Goal: Task Accomplishment & Management: Manage account settings

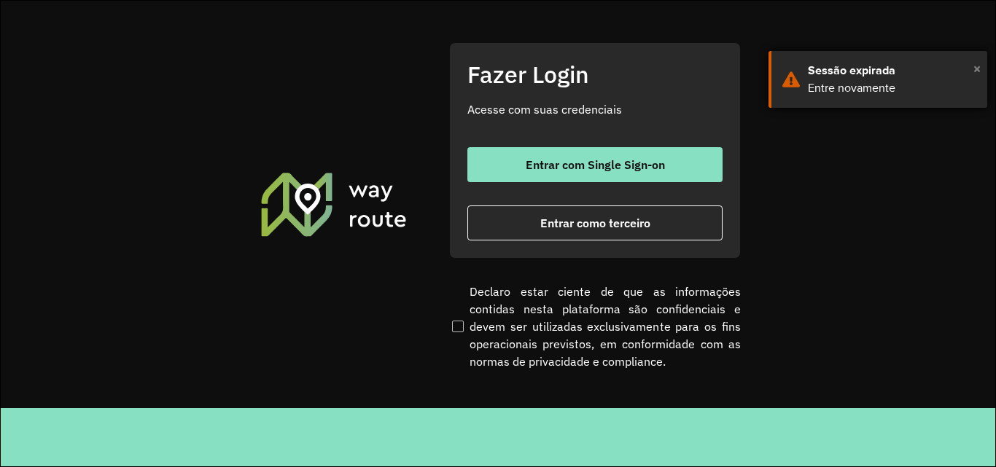
click at [979, 66] on span "×" at bounding box center [976, 69] width 7 height 22
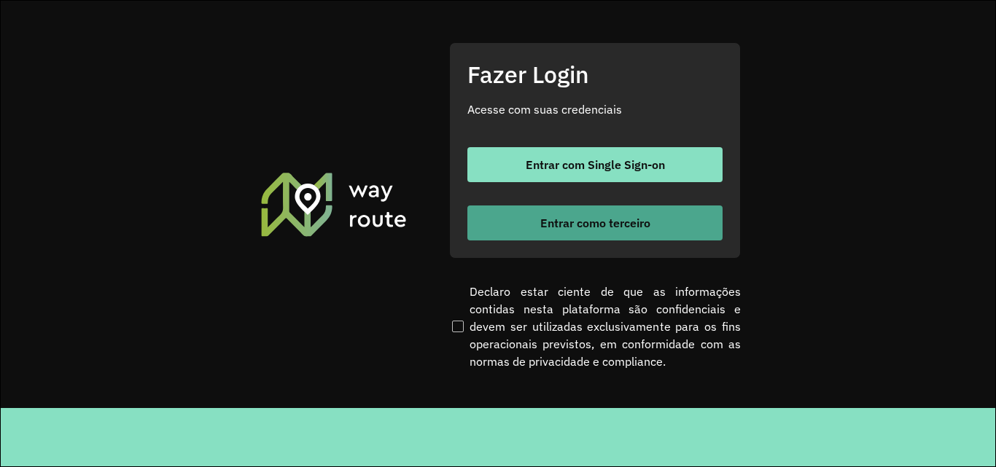
click at [632, 211] on button "Entrar como terceiro" at bounding box center [594, 223] width 255 height 35
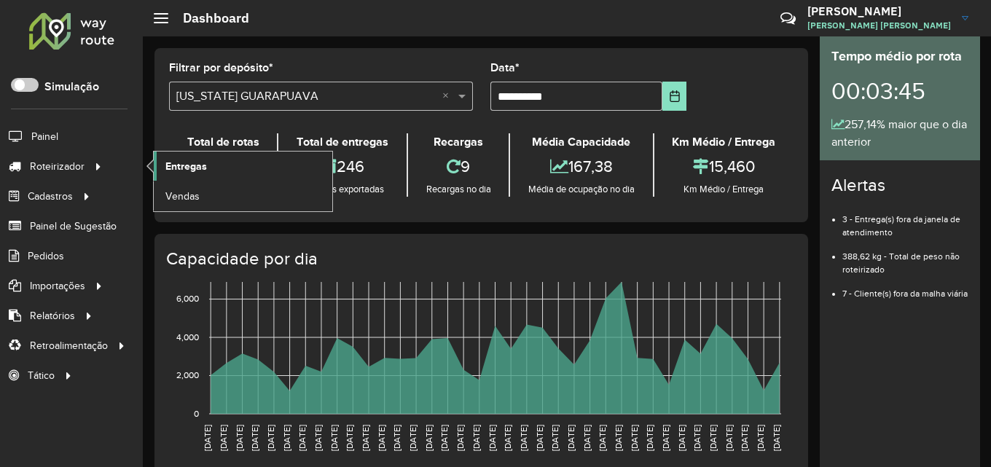
click at [193, 155] on link "Entregas" at bounding box center [243, 166] width 179 height 29
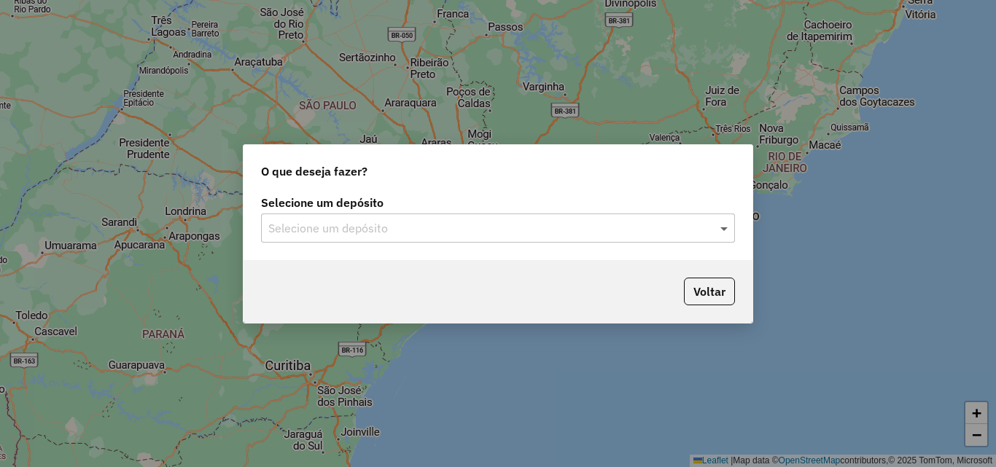
click at [732, 231] on span at bounding box center [725, 227] width 18 height 17
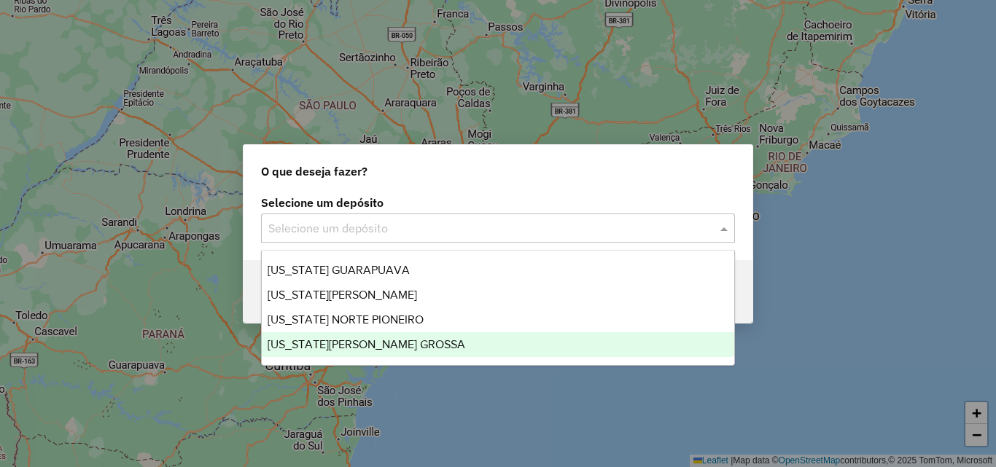
click at [369, 345] on span "VIRGINIA PONTA GROSSA" at bounding box center [366, 344] width 198 height 12
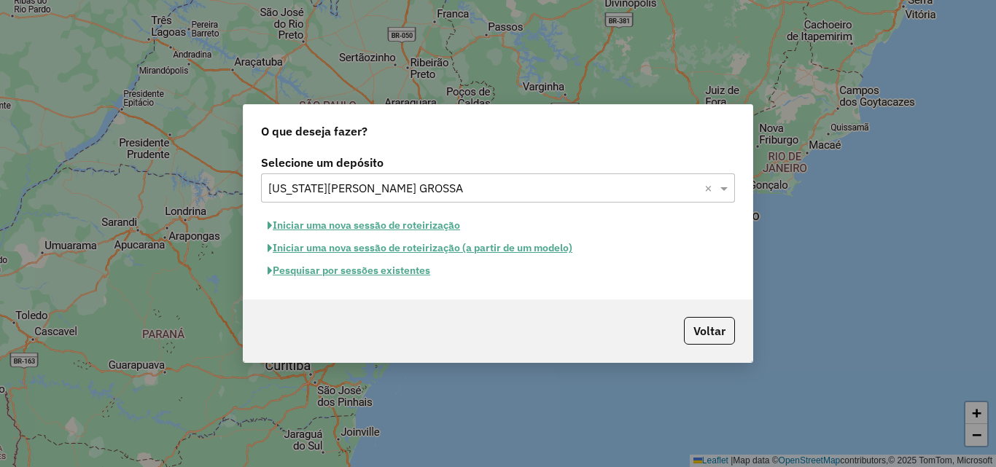
click at [322, 267] on button "Pesquisar por sessões existentes" at bounding box center [349, 270] width 176 height 23
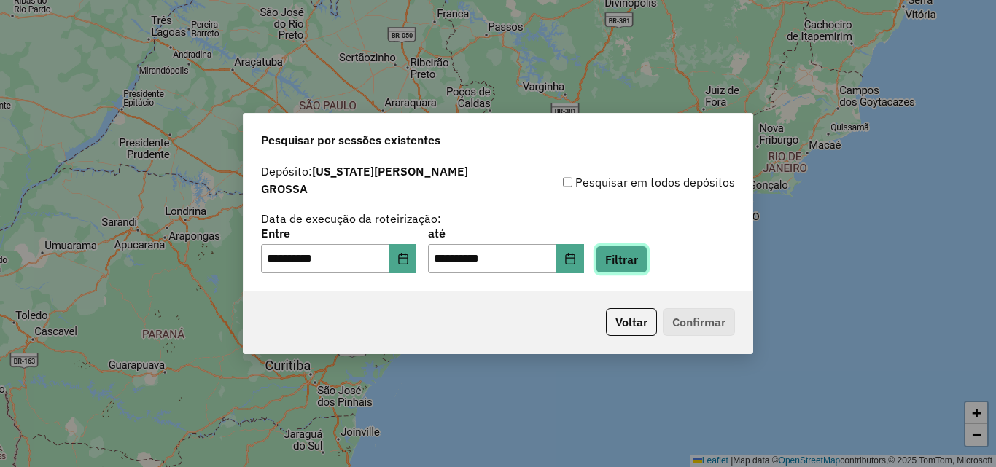
click at [647, 254] on button "Filtrar" at bounding box center [621, 260] width 52 height 28
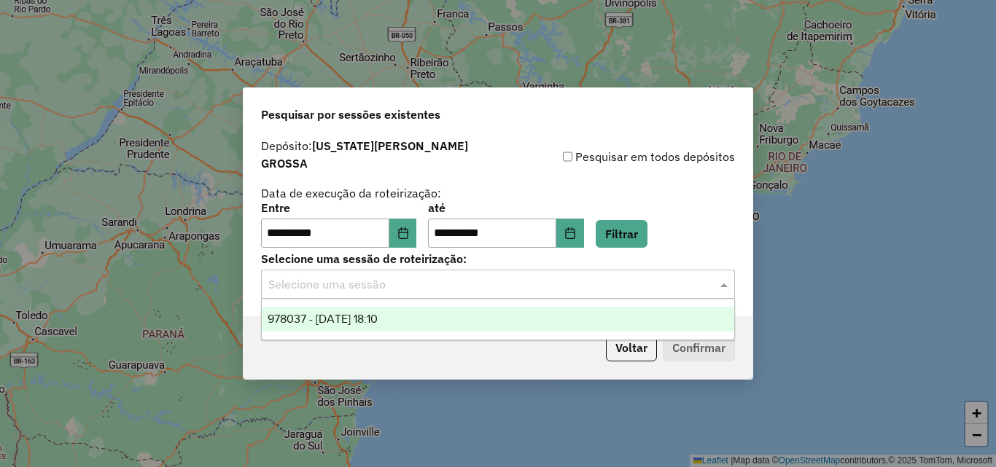
click at [724, 277] on span at bounding box center [725, 284] width 18 height 17
click at [376, 321] on span "978037 - 12/08/2025 18:10" at bounding box center [322, 319] width 110 height 12
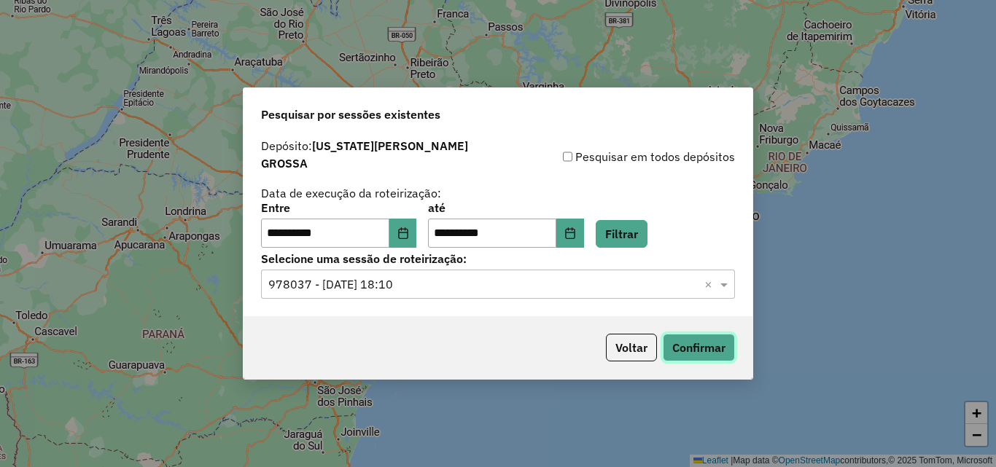
click at [694, 345] on button "Confirmar" at bounding box center [699, 348] width 72 height 28
click at [150, 152] on div "**********" at bounding box center [498, 233] width 996 height 467
click at [688, 343] on button "Confirmar" at bounding box center [699, 348] width 72 height 28
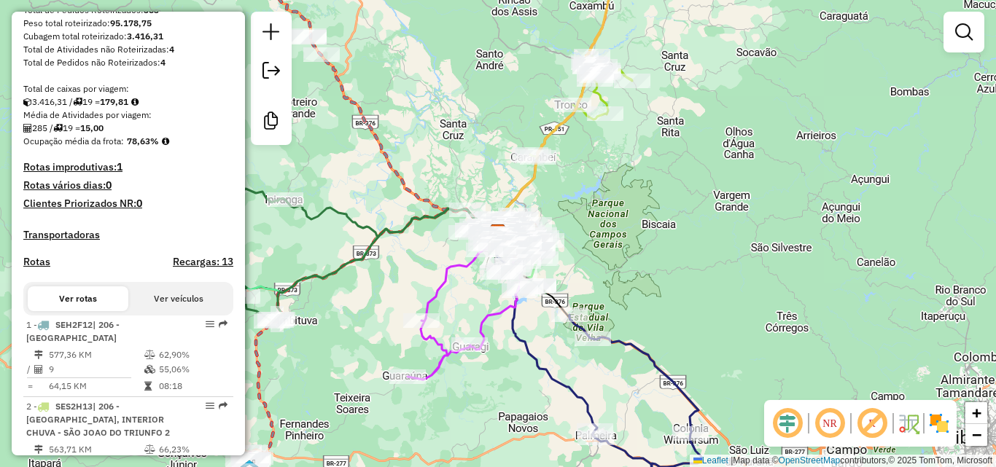
scroll to position [292, 0]
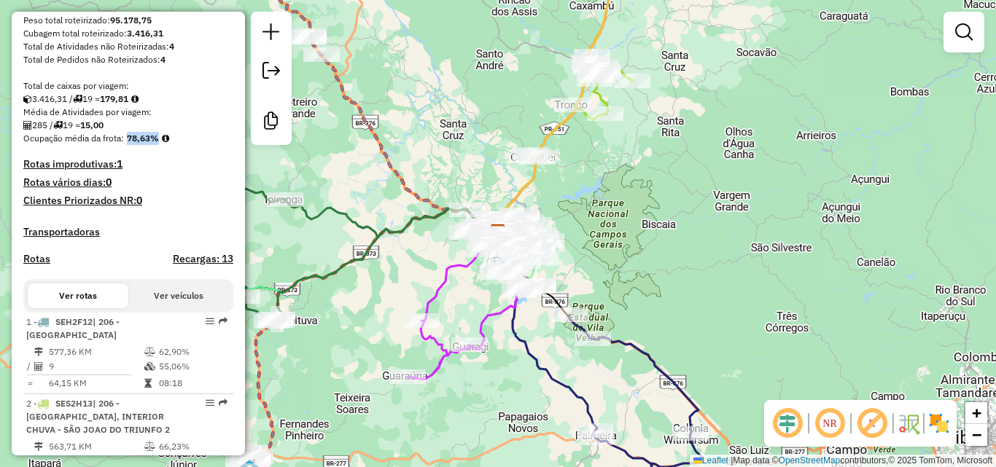
drag, startPoint x: 128, startPoint y: 150, endPoint x: 165, endPoint y: 157, distance: 38.5
click at [165, 145] on div "Ocupação média da frota: 78,63%" at bounding box center [128, 138] width 210 height 13
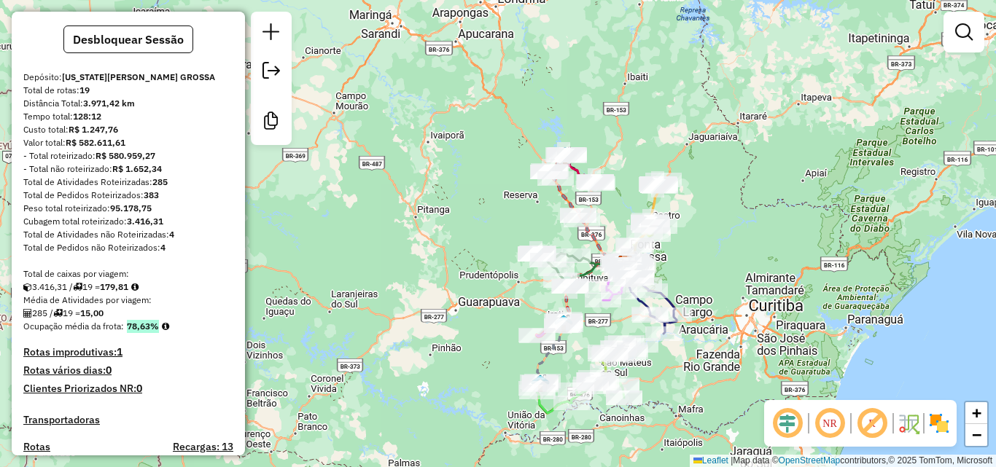
scroll to position [0, 0]
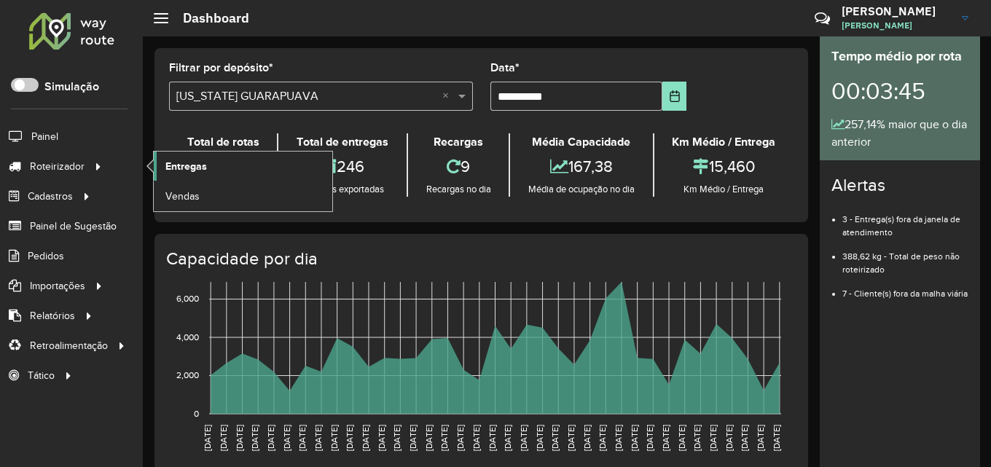
click at [189, 162] on span "Entregas" at bounding box center [186, 166] width 42 height 15
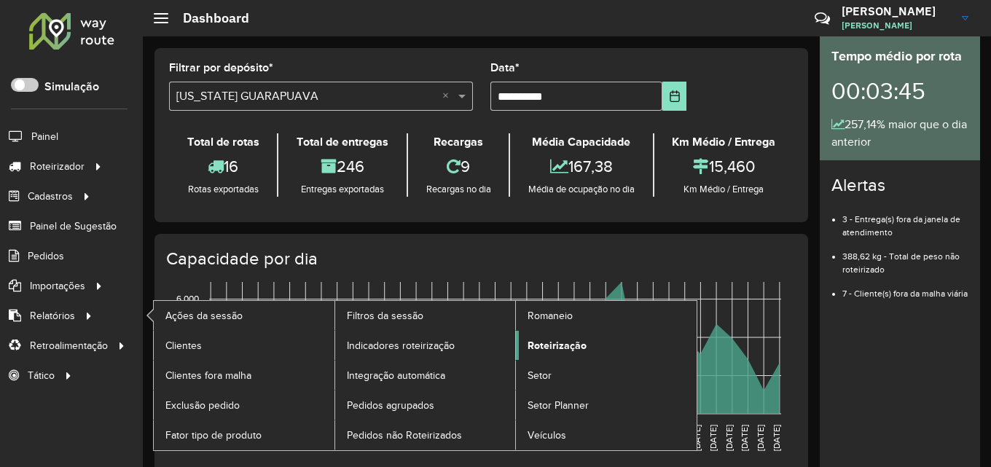
click at [560, 352] on span "Roteirização" at bounding box center [557, 345] width 59 height 15
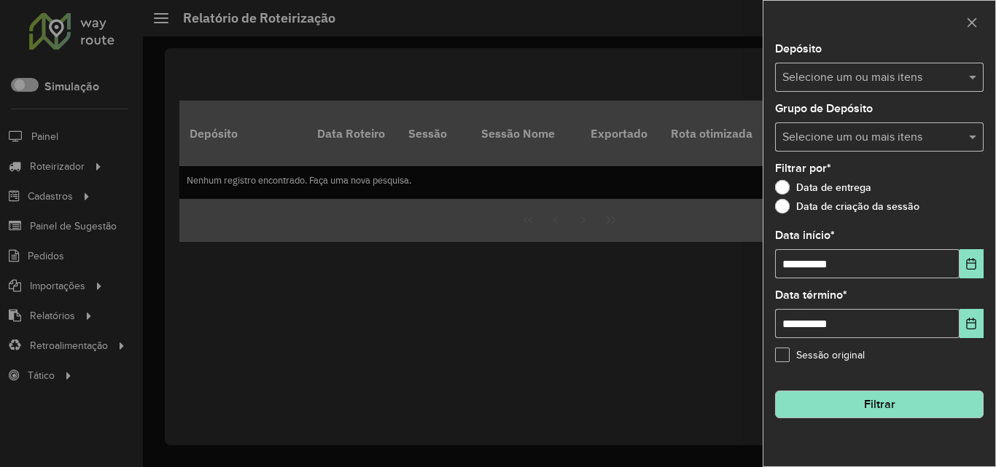
click at [878, 409] on button "Filtrar" at bounding box center [879, 405] width 208 height 28
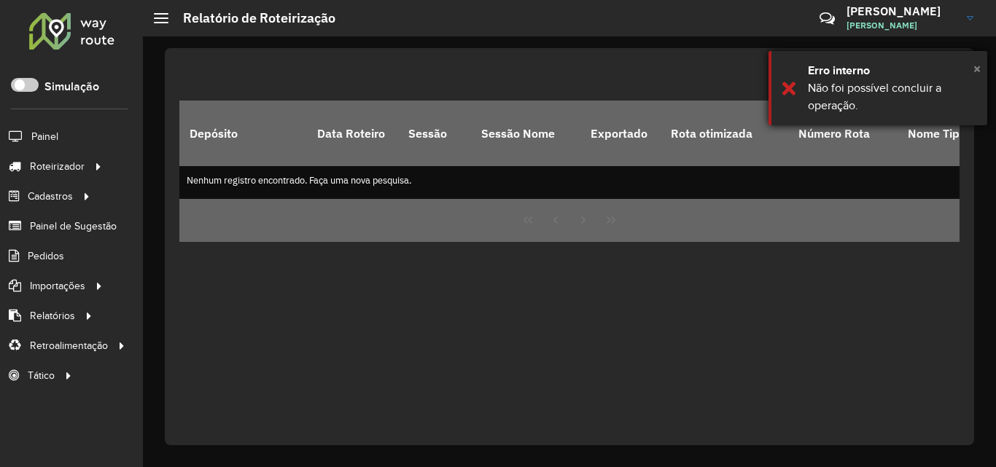
click at [973, 66] on span "×" at bounding box center [976, 68] width 7 height 16
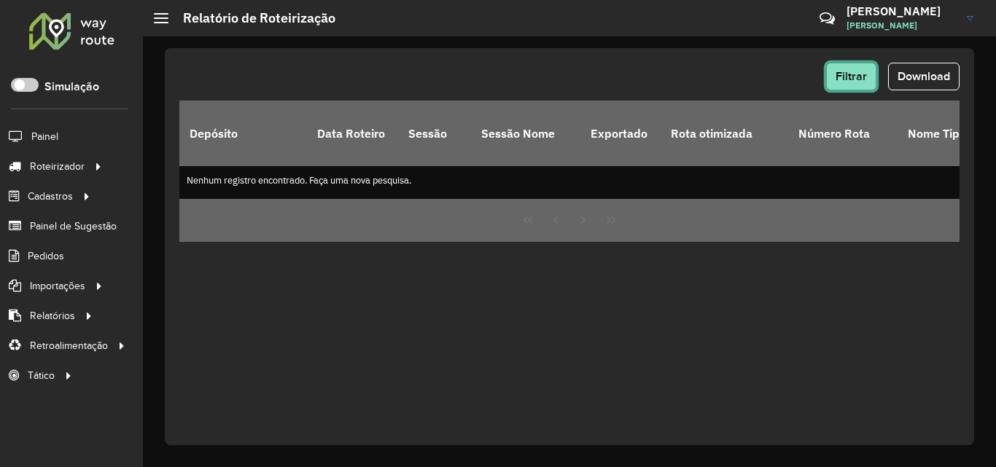
click at [870, 69] on button "Filtrar" at bounding box center [851, 77] width 50 height 28
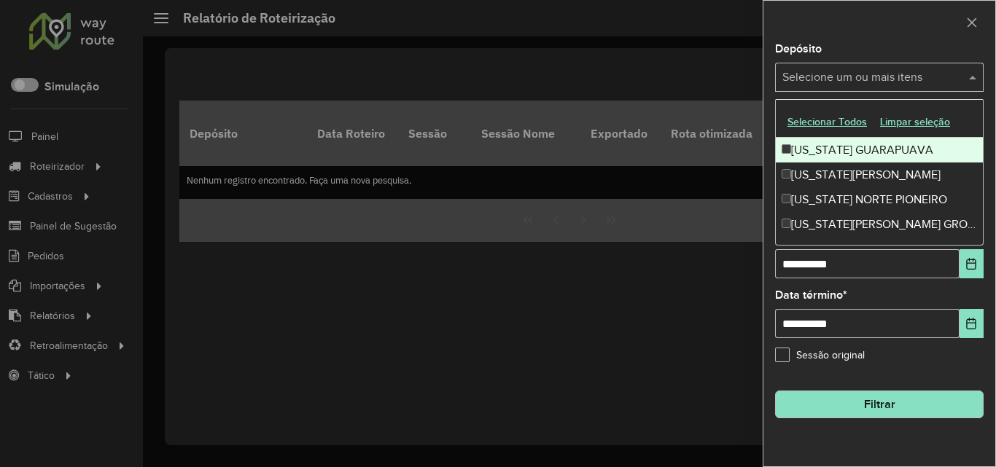
click at [902, 72] on input "text" at bounding box center [871, 77] width 187 height 17
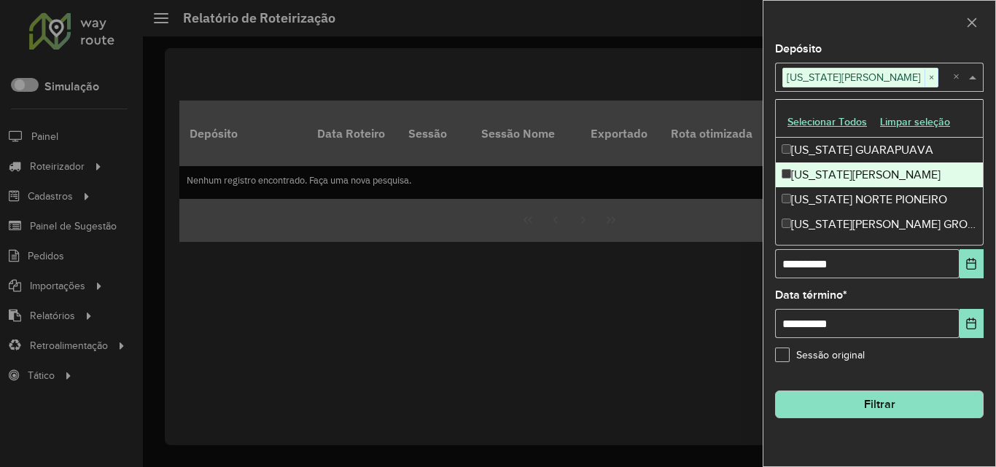
click at [868, 405] on button "Filtrar" at bounding box center [879, 405] width 208 height 28
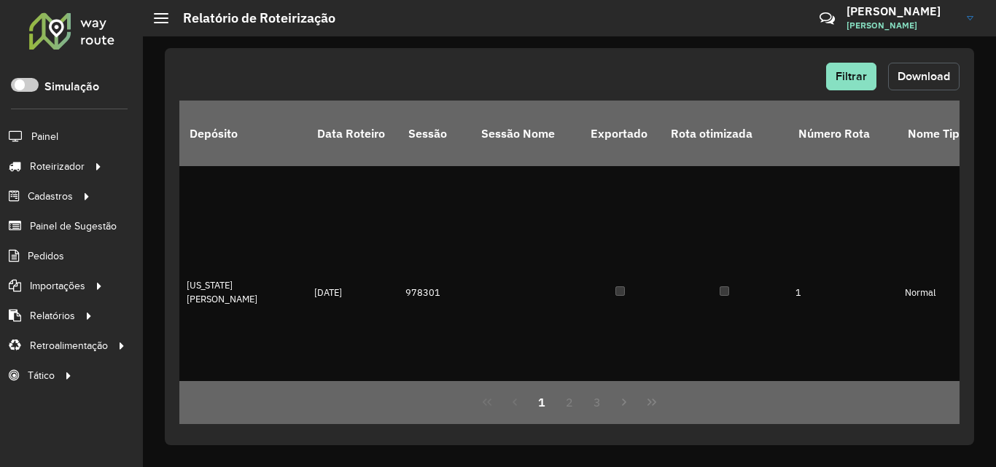
click at [902, 73] on span "Download" at bounding box center [923, 76] width 52 height 12
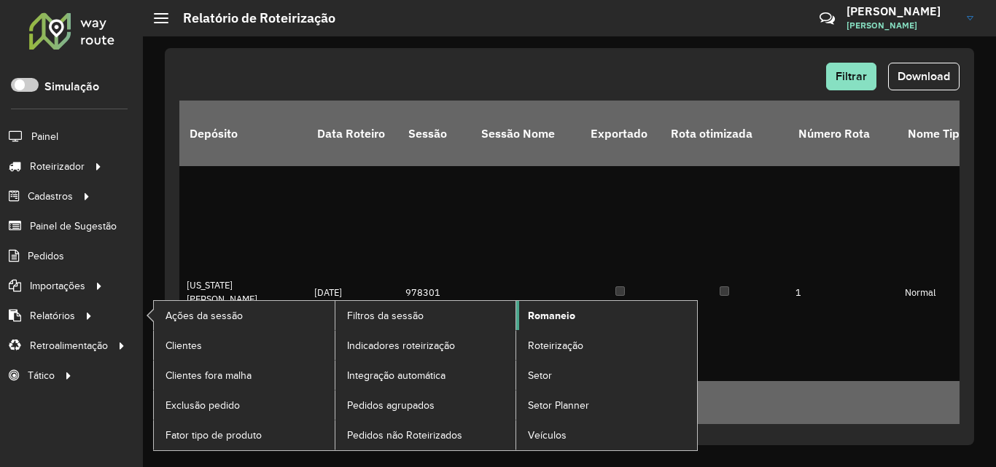
click at [562, 307] on link "Romaneio" at bounding box center [606, 315] width 181 height 29
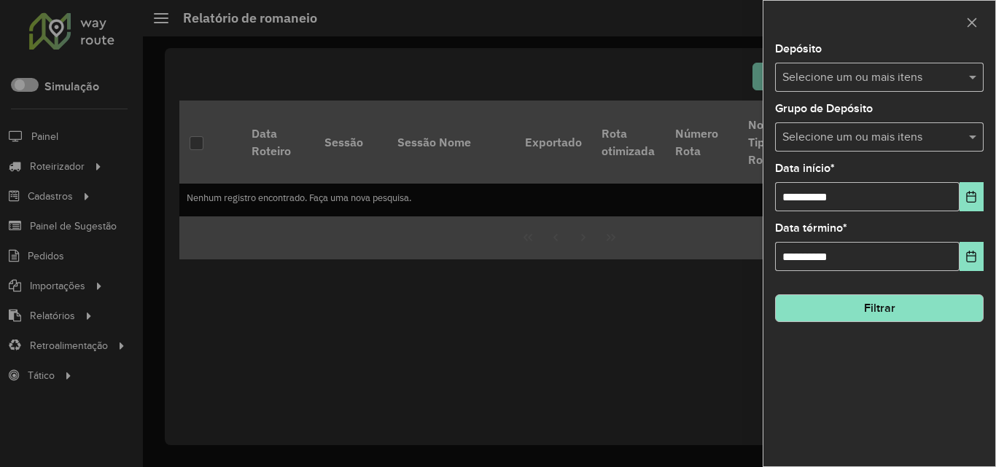
click at [977, 78] on span at bounding box center [974, 77] width 18 height 17
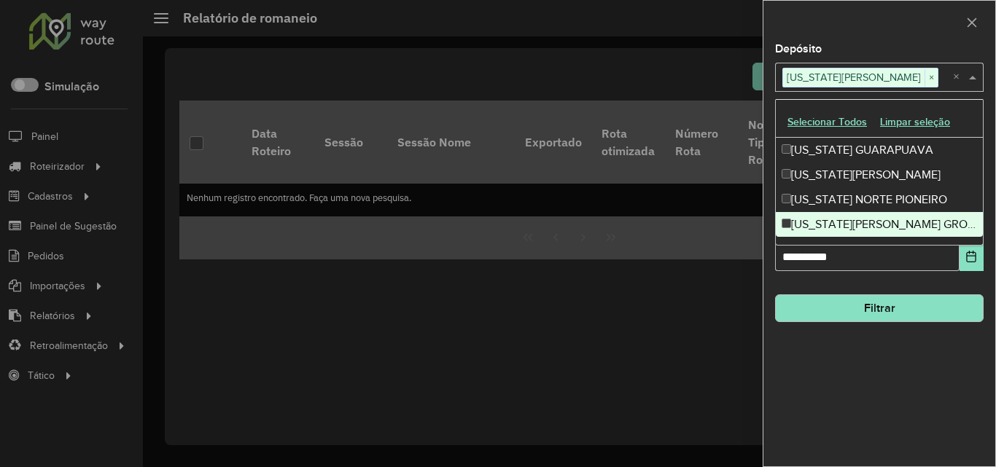
click at [871, 289] on hb-field-button "Filtrar" at bounding box center [879, 302] width 208 height 39
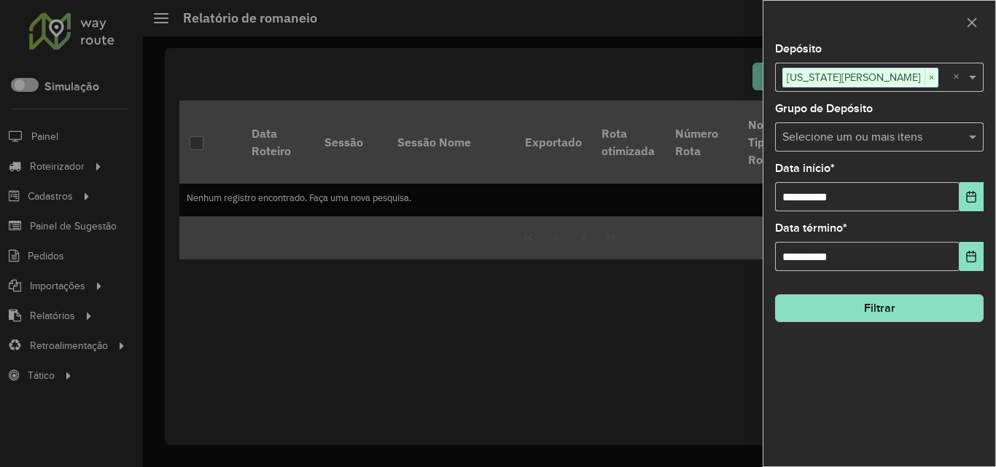
click at [905, 131] on input "text" at bounding box center [871, 137] width 187 height 17
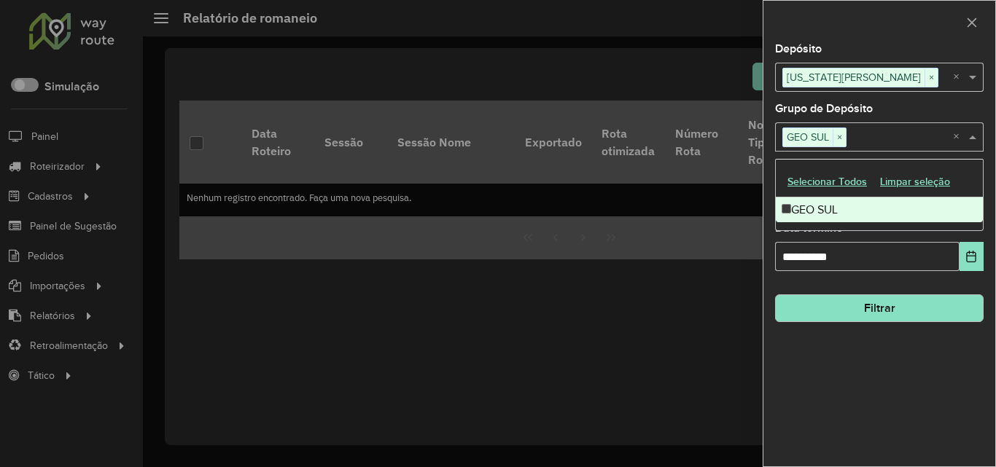
click at [832, 311] on button "Filtrar" at bounding box center [879, 308] width 208 height 28
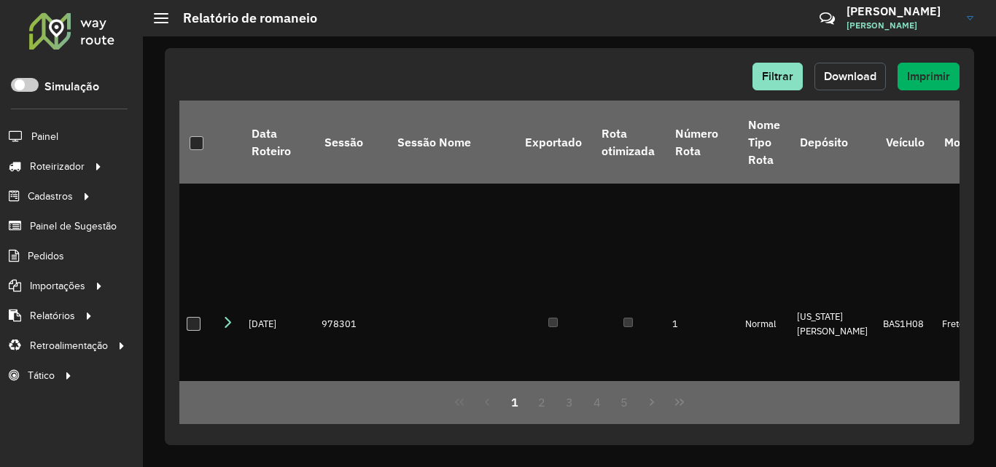
click at [832, 66] on button "Download" at bounding box center [849, 77] width 71 height 28
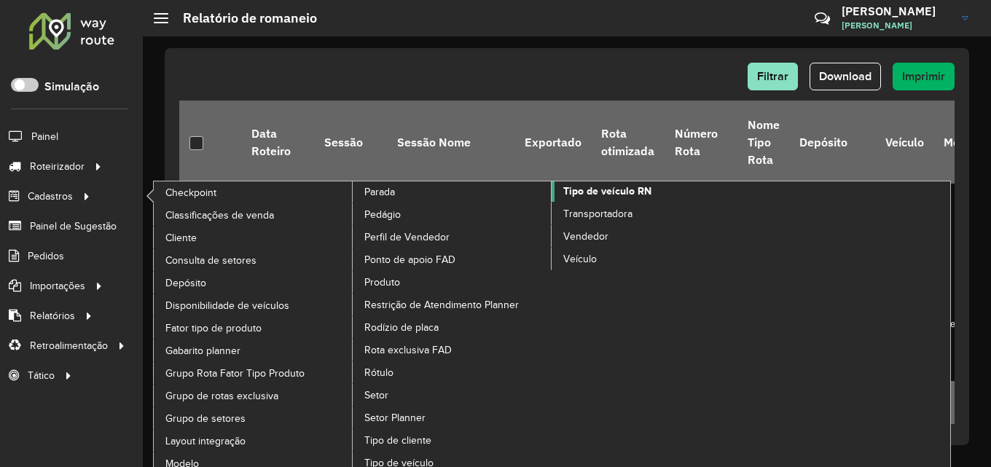
click at [585, 201] on link "Tipo de veículo RN" at bounding box center [552, 328] width 399 height 294
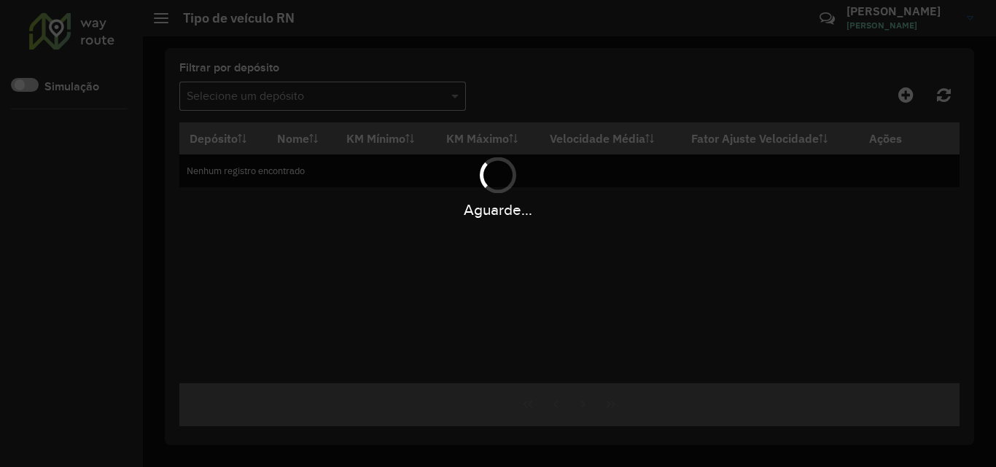
click at [585, 214] on div "Aguarde..." at bounding box center [498, 210] width 996 height 23
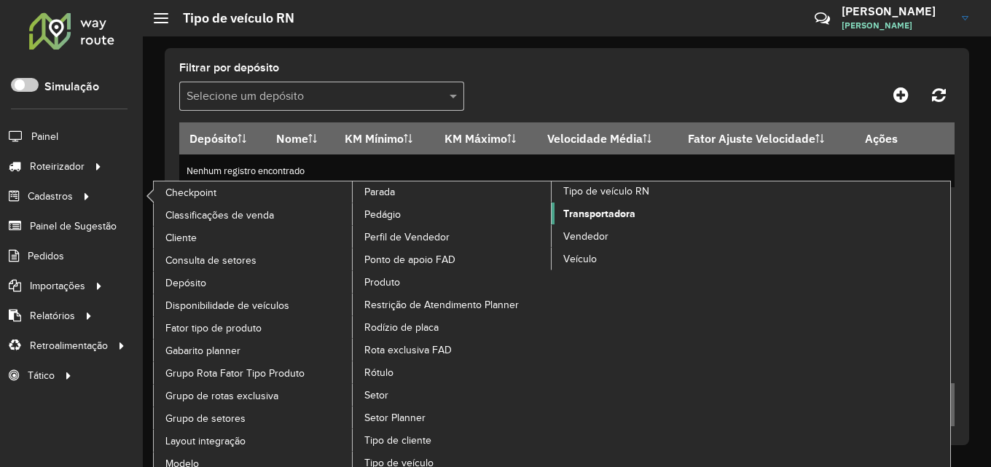
click at [603, 216] on span "Transportadora" at bounding box center [599, 213] width 72 height 15
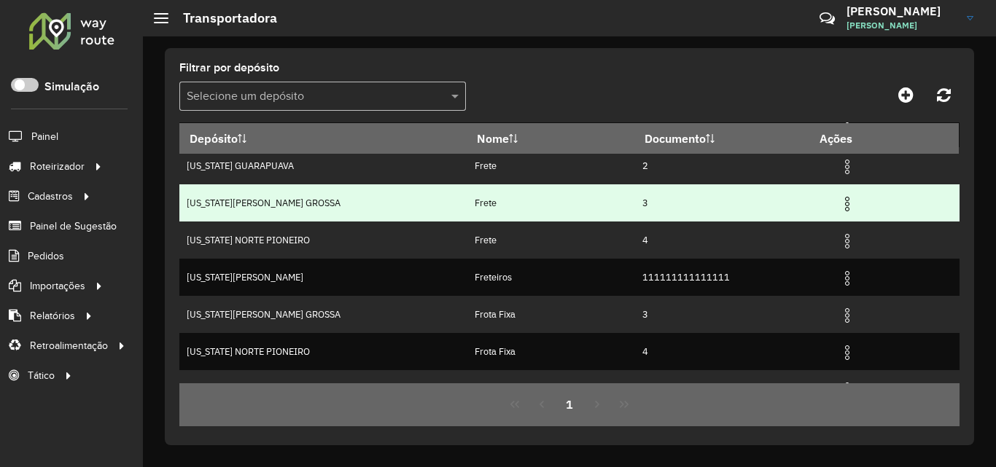
scroll to position [69, 0]
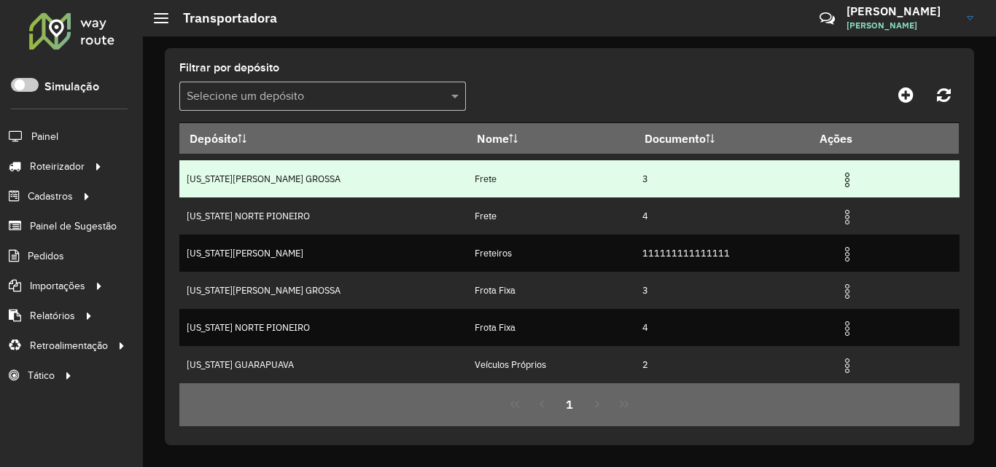
click at [838, 179] on img at bounding box center [846, 179] width 17 height 17
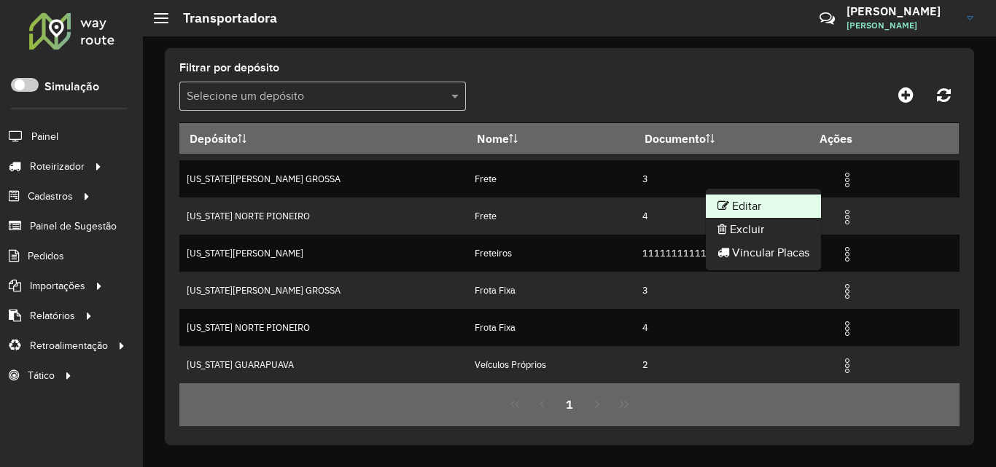
click at [757, 215] on li "Editar" at bounding box center [763, 206] width 115 height 23
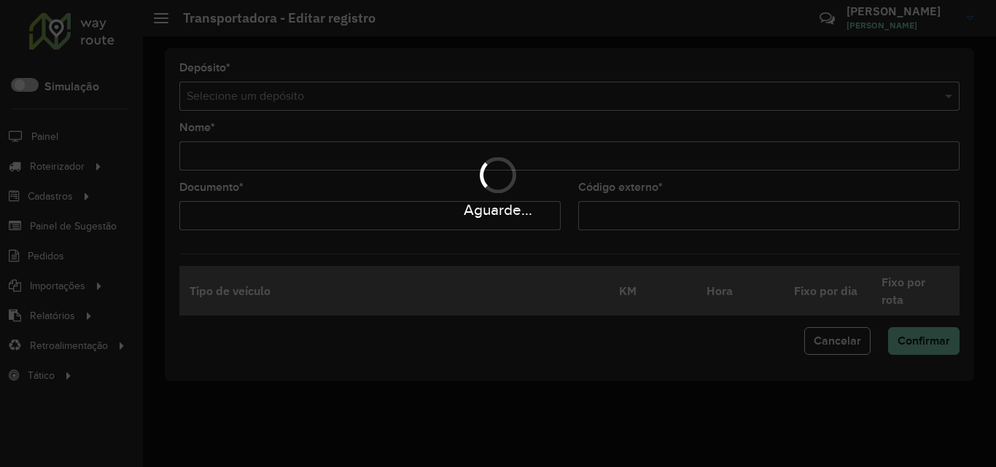
type input "*****"
type input "*"
type input "**"
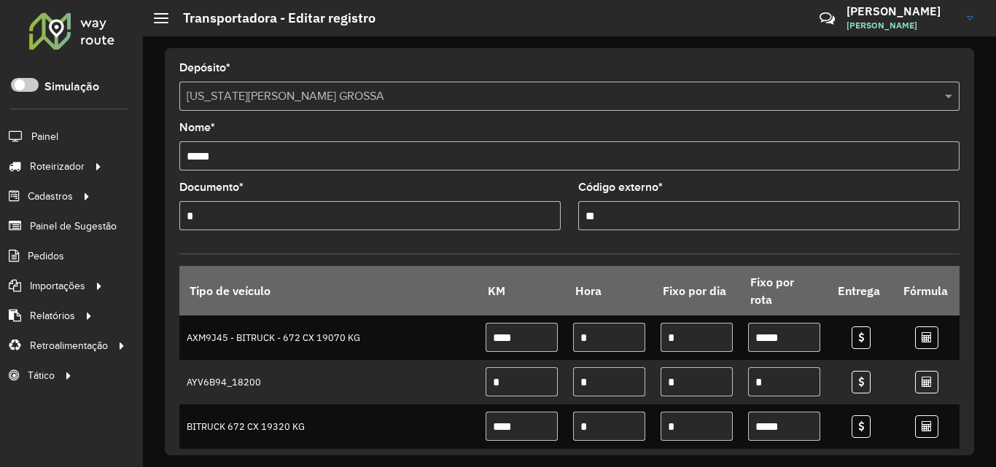
click at [62, 47] on div at bounding box center [72, 31] width 88 height 38
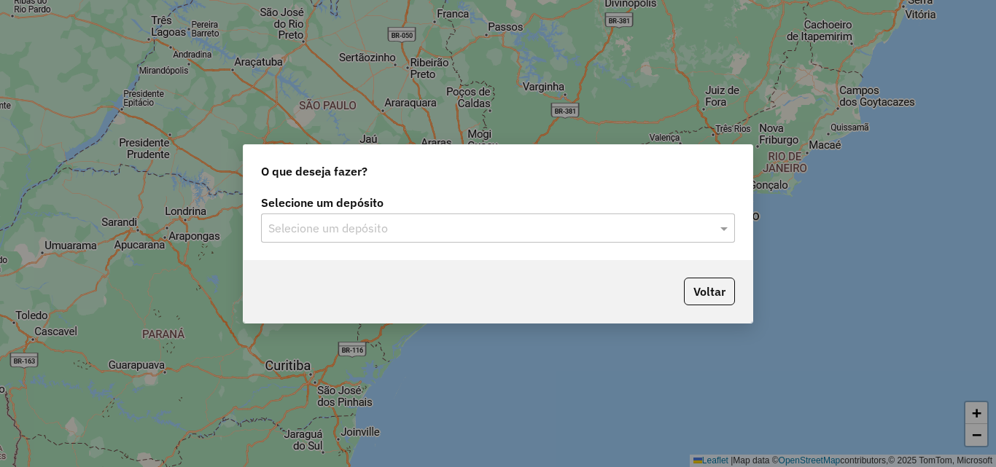
click at [691, 232] on input "text" at bounding box center [483, 228] width 430 height 17
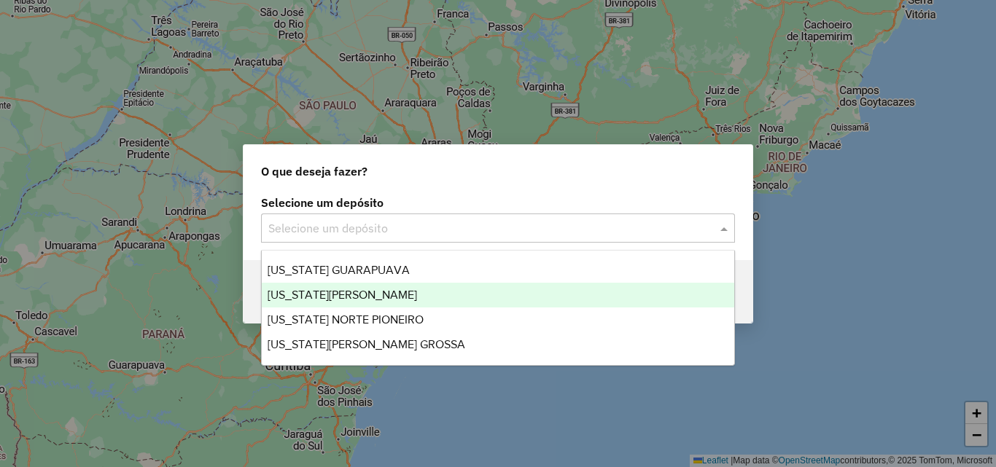
click at [397, 287] on div "[US_STATE][PERSON_NAME]" at bounding box center [498, 295] width 472 height 25
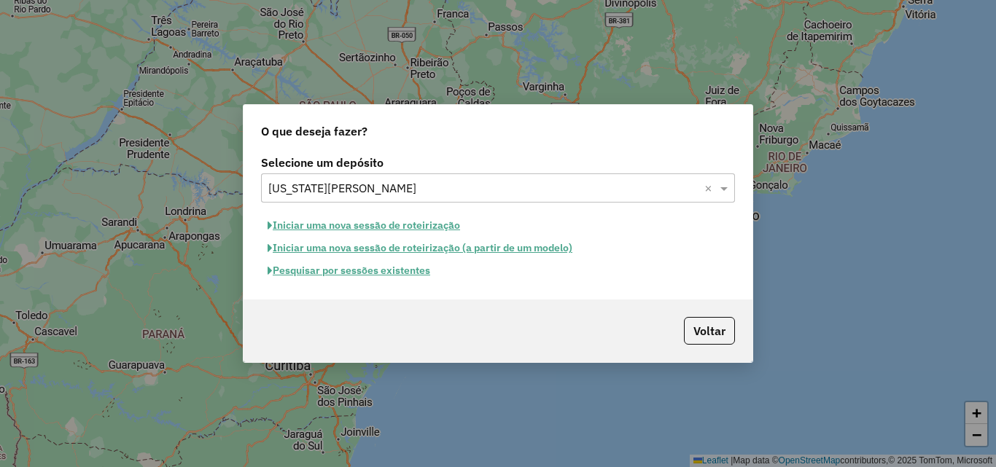
click at [329, 274] on button "Pesquisar por sessões existentes" at bounding box center [349, 270] width 176 height 23
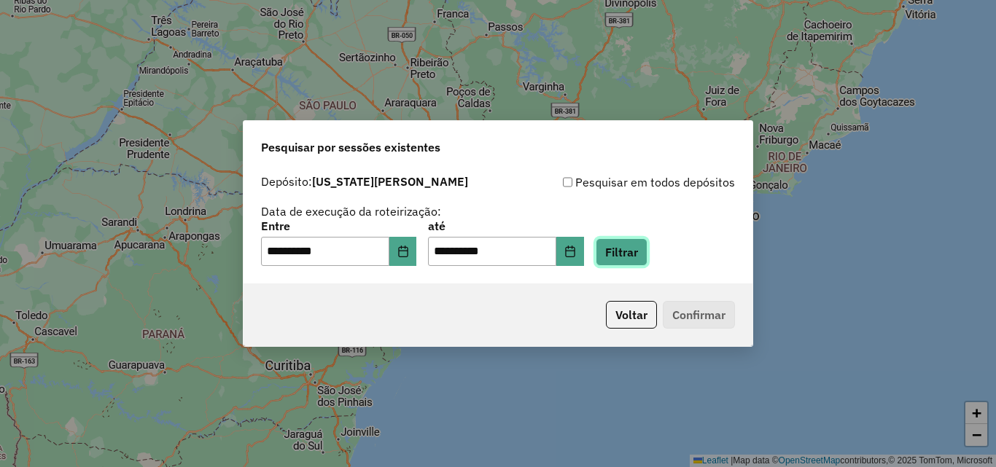
click at [634, 246] on button "Filtrar" at bounding box center [621, 252] width 52 height 28
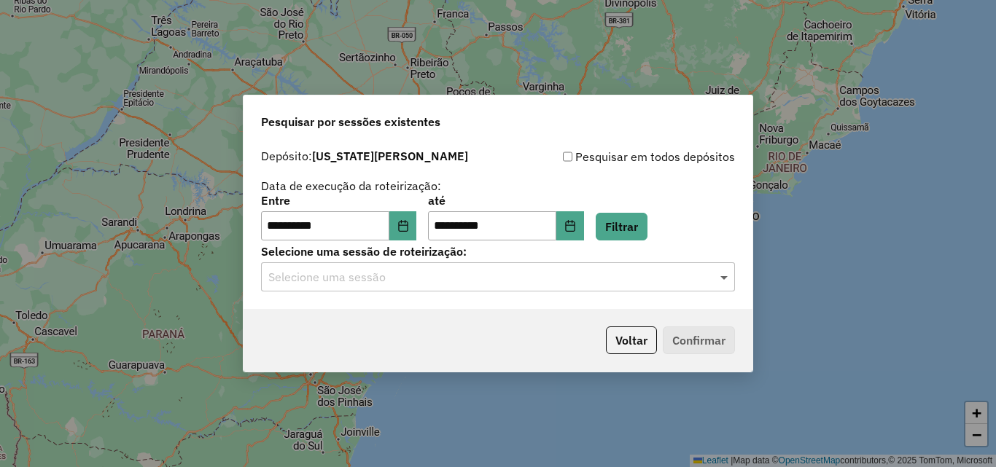
click at [727, 273] on span at bounding box center [725, 276] width 18 height 17
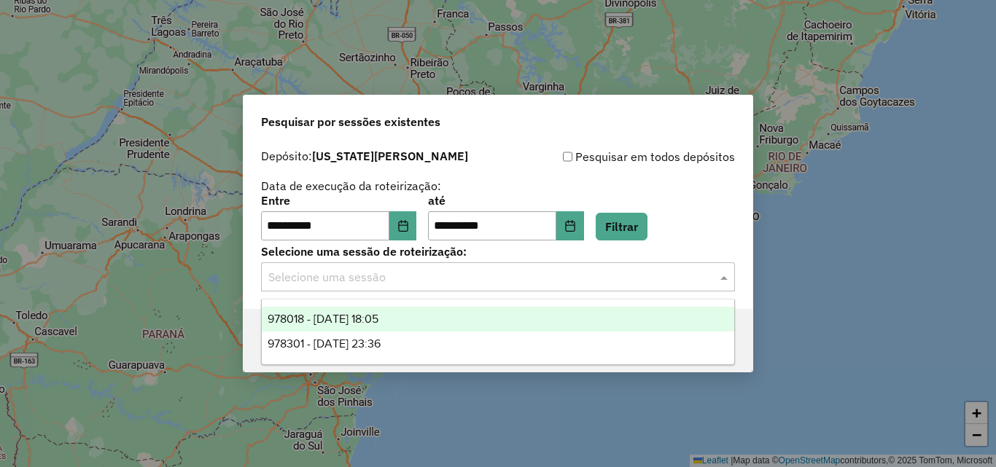
click at [378, 319] on span "978018 - 12/08/2025 18:05" at bounding box center [322, 319] width 111 height 12
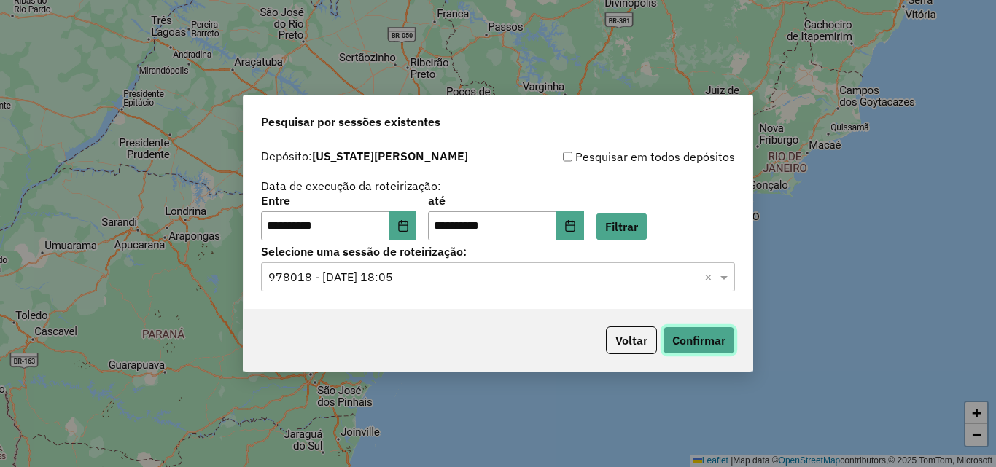
click at [699, 348] on button "Confirmar" at bounding box center [699, 341] width 72 height 28
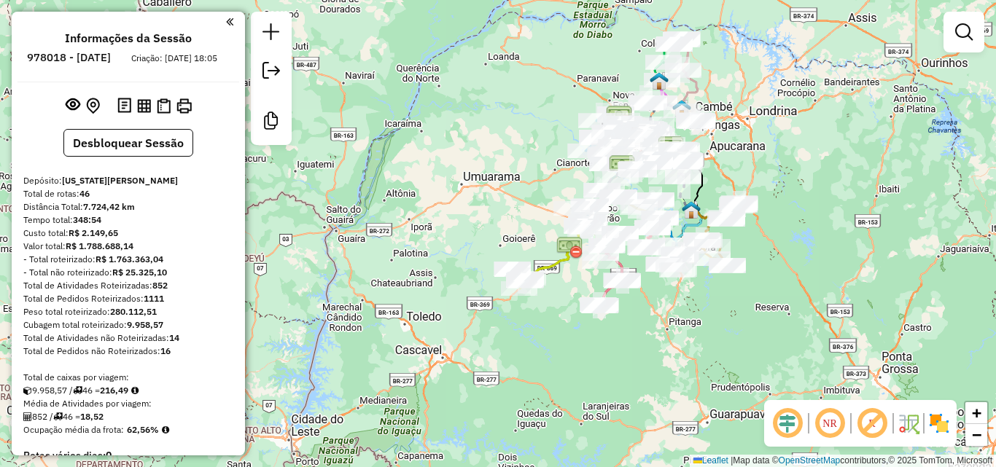
drag, startPoint x: 854, startPoint y: 269, endPoint x: 761, endPoint y: 171, distance: 135.1
click at [761, 171] on div "Janela de atendimento Grade de atendimento Capacidade Transportadoras Veículos …" at bounding box center [498, 233] width 996 height 467
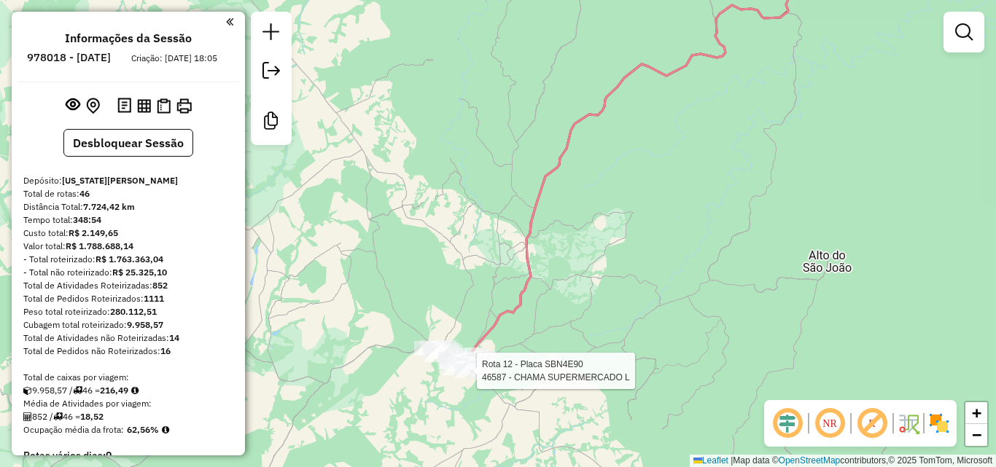
select select "**********"
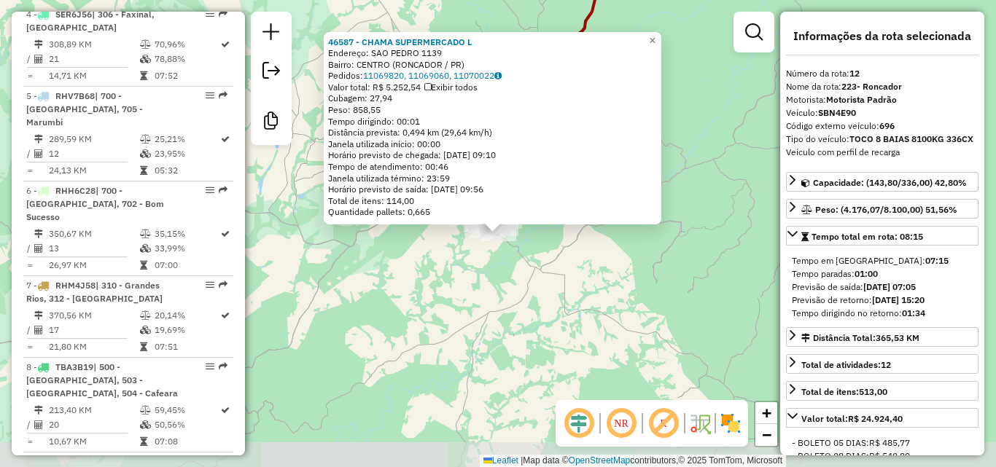
scroll to position [1498, 0]
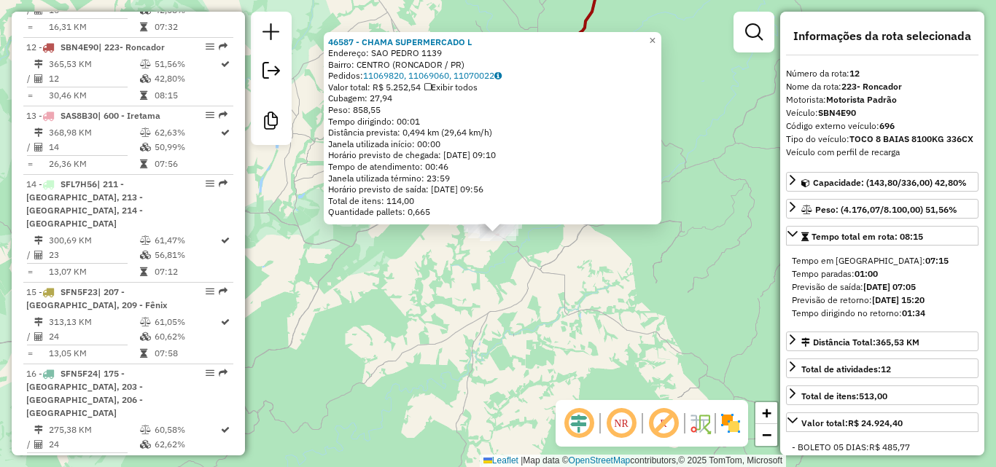
click at [423, 325] on div "46587 - CHAMA SUPERMERCADO L Endereço: SAO PEDRO 1139 Bairro: CENTRO (RONCADOR …" at bounding box center [498, 233] width 996 height 467
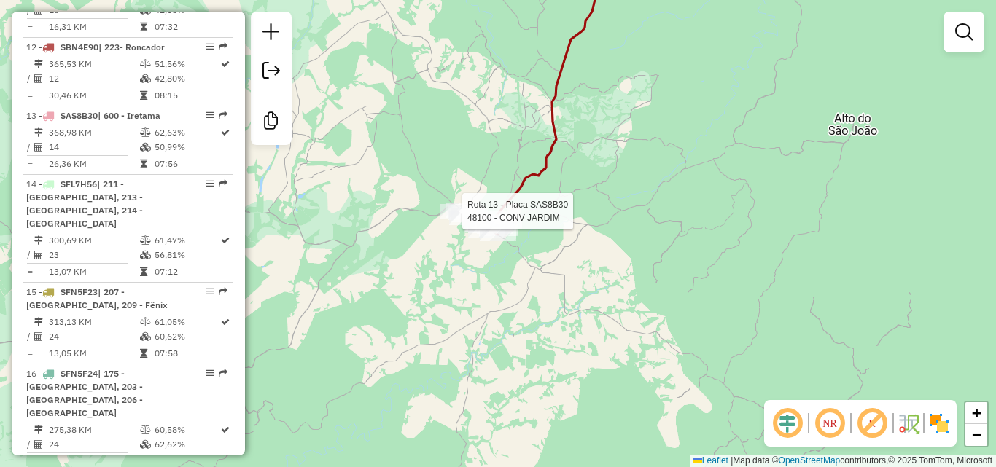
click at [448, 219] on div at bounding box center [457, 211] width 36 height 15
select select "**********"
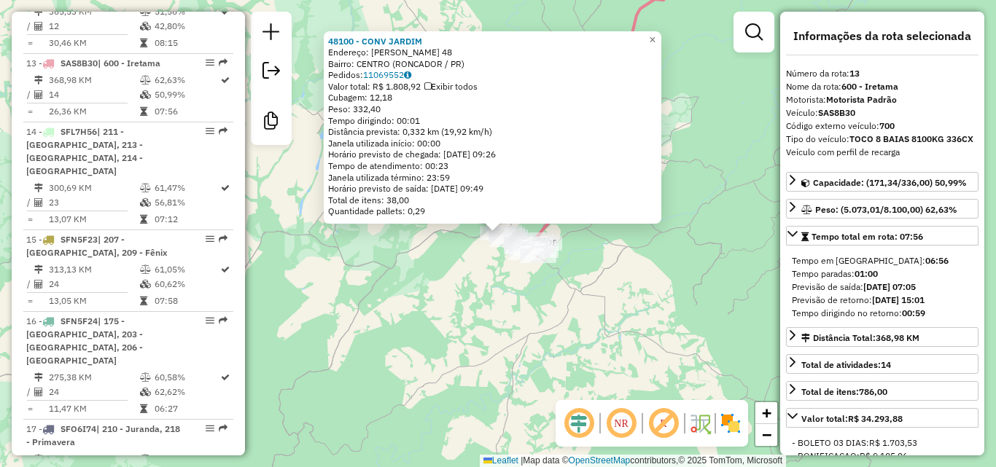
scroll to position [1567, 0]
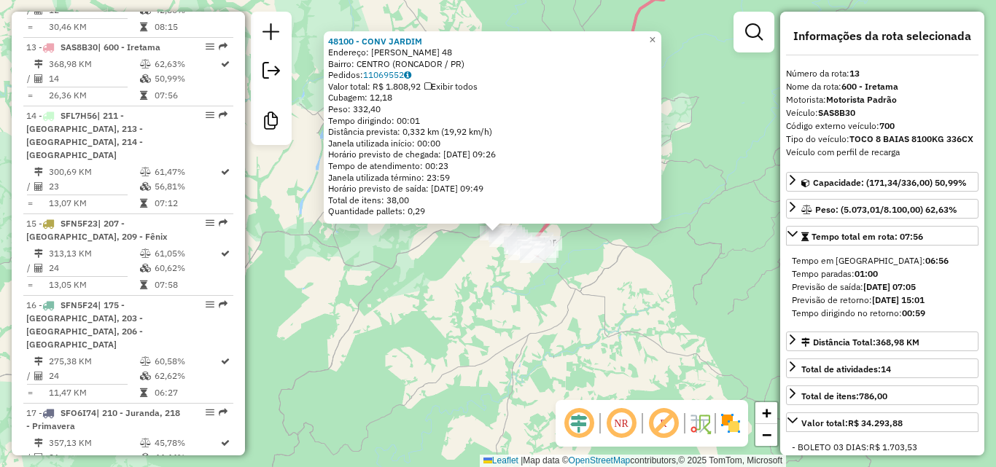
click at [623, 259] on div "Rota 13 - Placa SAS8B30 48100 - CONV JARDIM Rota 12 - Placa SBN4E90 45272 - AMI…" at bounding box center [498, 233] width 996 height 467
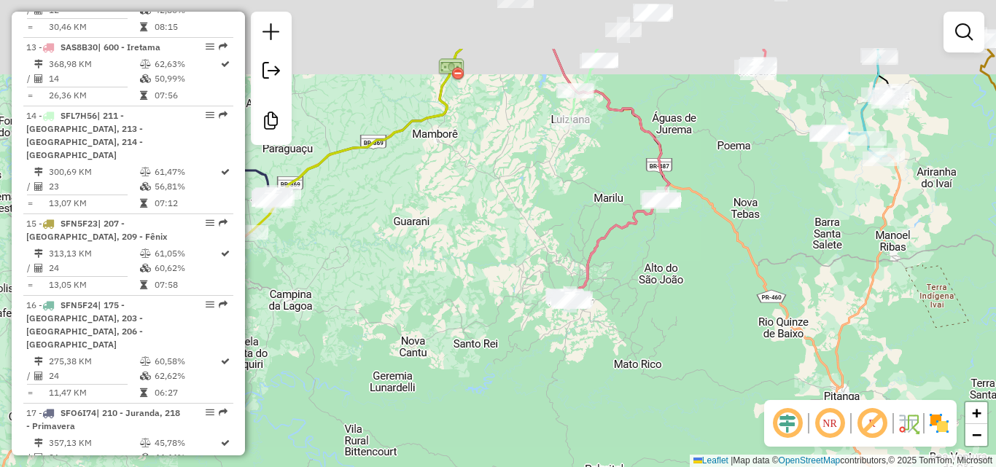
drag, startPoint x: 775, startPoint y: 152, endPoint x: 695, endPoint y: 302, distance: 170.5
click at [695, 302] on div "Janela de atendimento Grade de atendimento Capacidade Transportadoras Veículos …" at bounding box center [498, 233] width 996 height 467
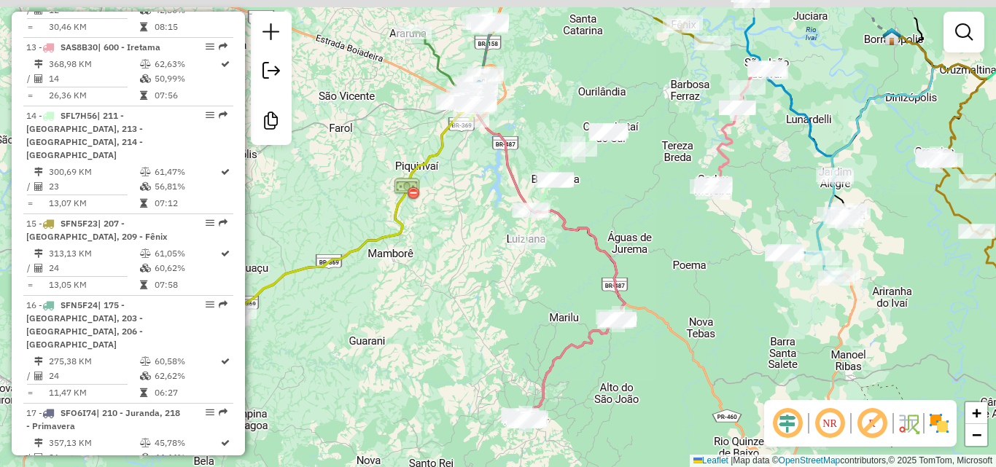
drag, startPoint x: 618, startPoint y: 130, endPoint x: 601, endPoint y: 195, distance: 66.3
click at [601, 195] on div "Janela de atendimento Grade de atendimento Capacidade Transportadoras Veículos …" at bounding box center [498, 233] width 996 height 467
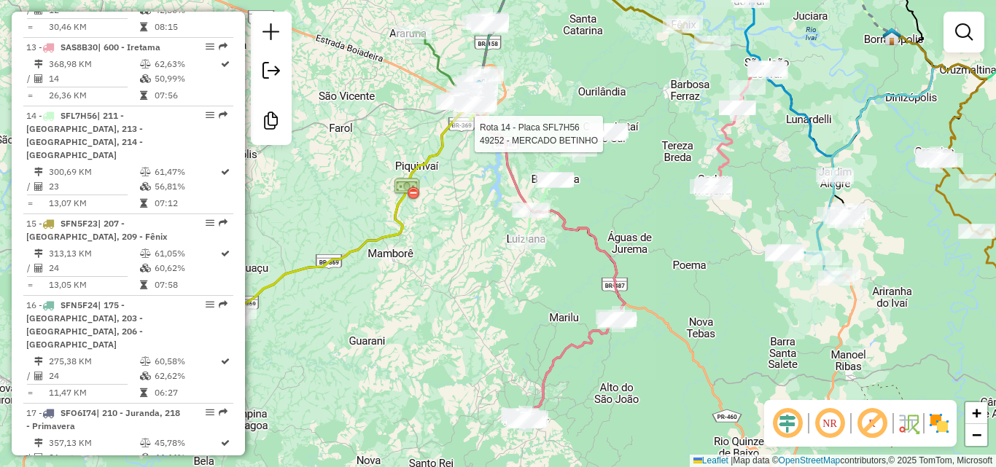
select select "**********"
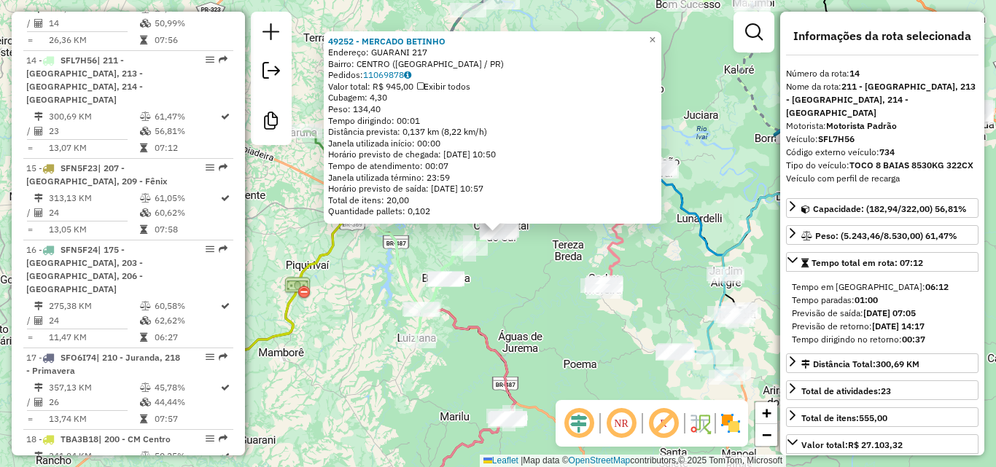
scroll to position [1636, 0]
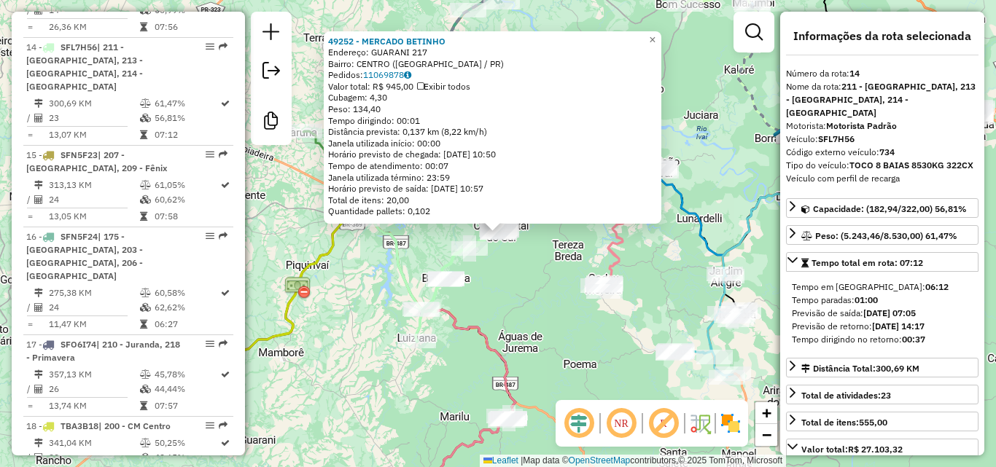
click at [491, 286] on div "49252 - MERCADO BETINHO Endereço: GUARANI 217 Bairro: CENTRO (CORUMBATAI DO SUL…" at bounding box center [498, 233] width 996 height 467
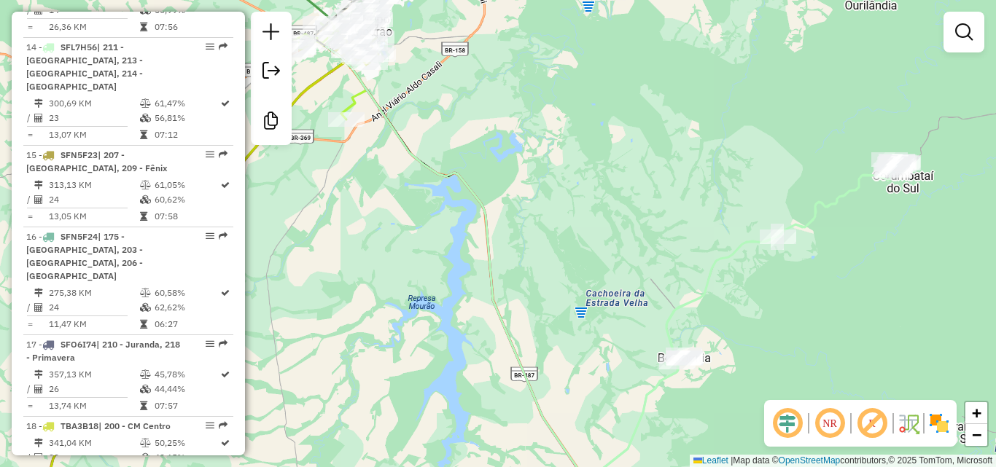
drag, startPoint x: 369, startPoint y: 208, endPoint x: 413, endPoint y: 242, distance: 55.1
click at [413, 242] on div "Janela de atendimento Grade de atendimento Capacidade Transportadoras Veículos …" at bounding box center [498, 233] width 996 height 467
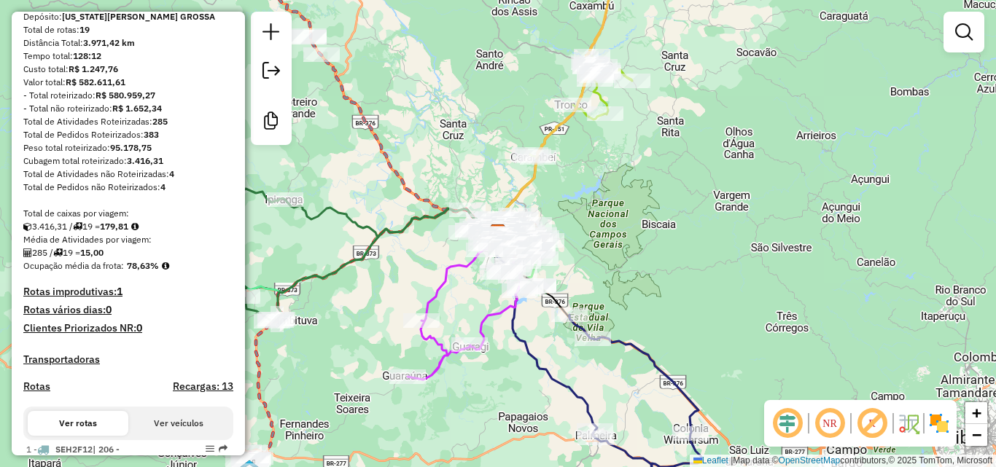
scroll to position [292, 0]
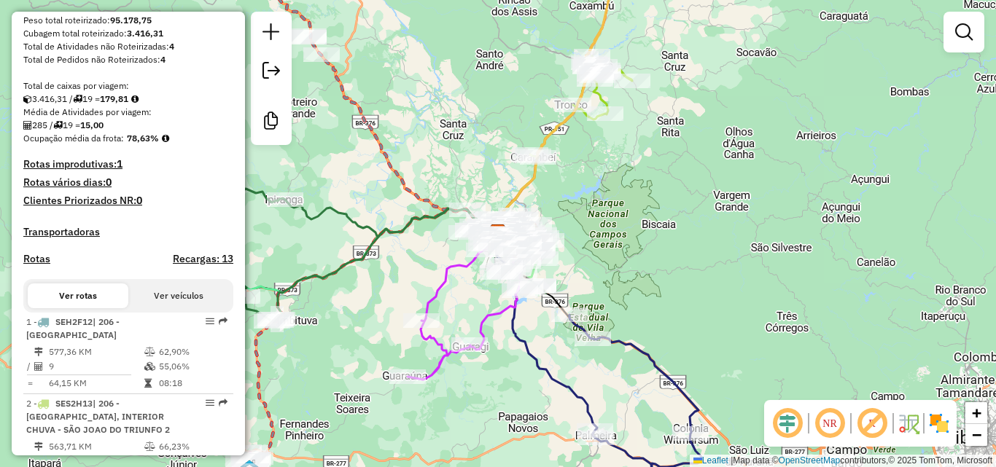
click at [442, 285] on icon at bounding box center [464, 307] width 114 height 146
select select "**********"
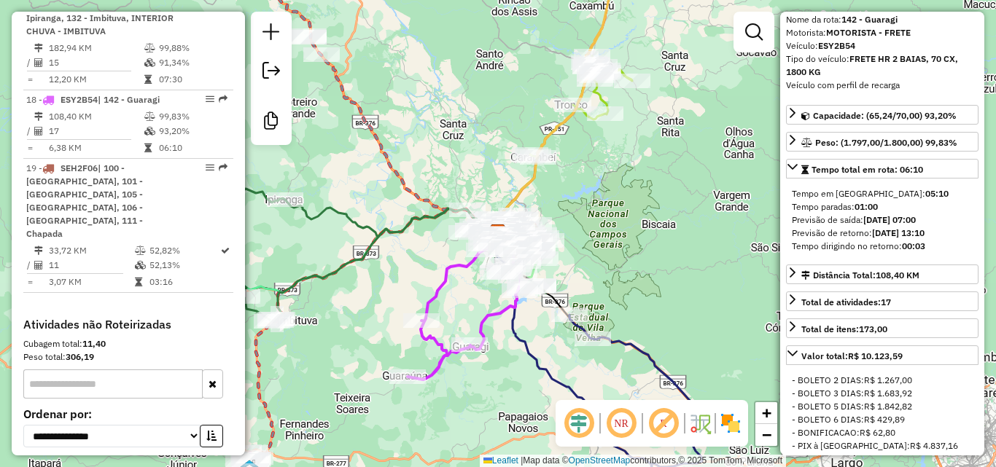
scroll to position [0, 0]
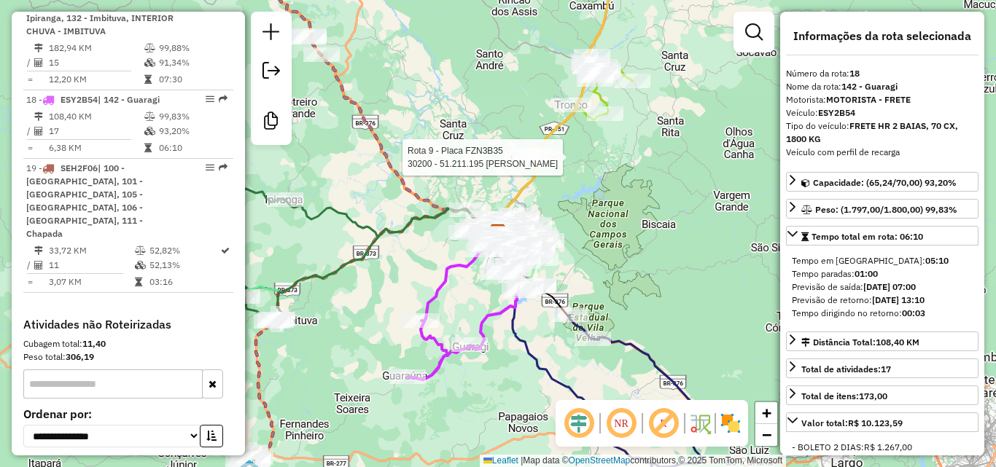
click at [529, 165] on div at bounding box center [538, 157] width 36 height 15
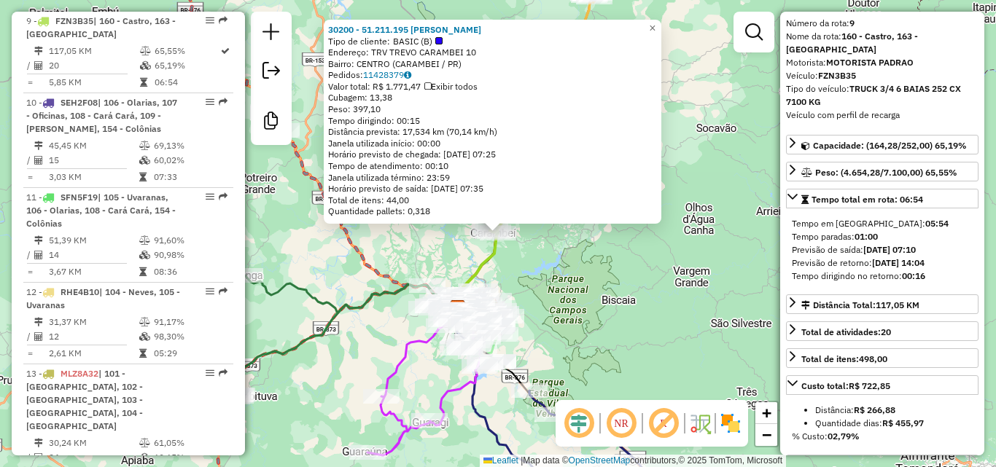
scroll to position [73, 0]
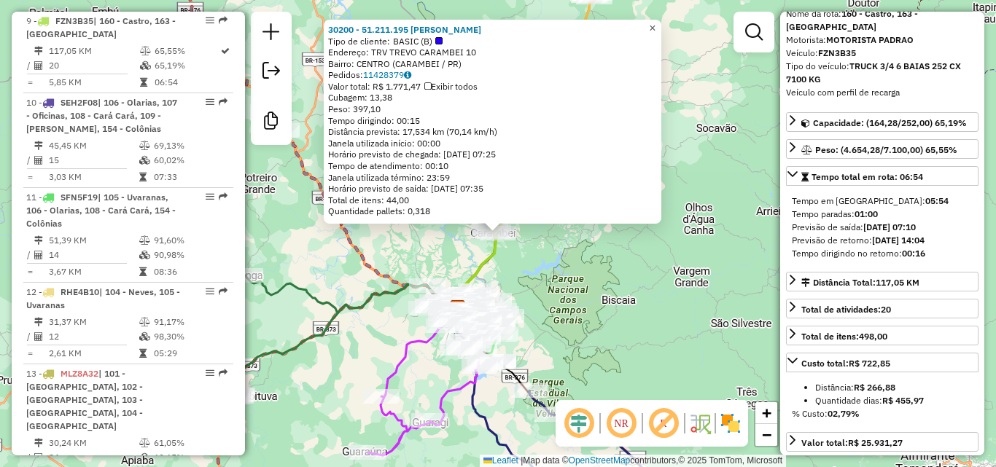
click at [655, 24] on span "×" at bounding box center [652, 28] width 7 height 12
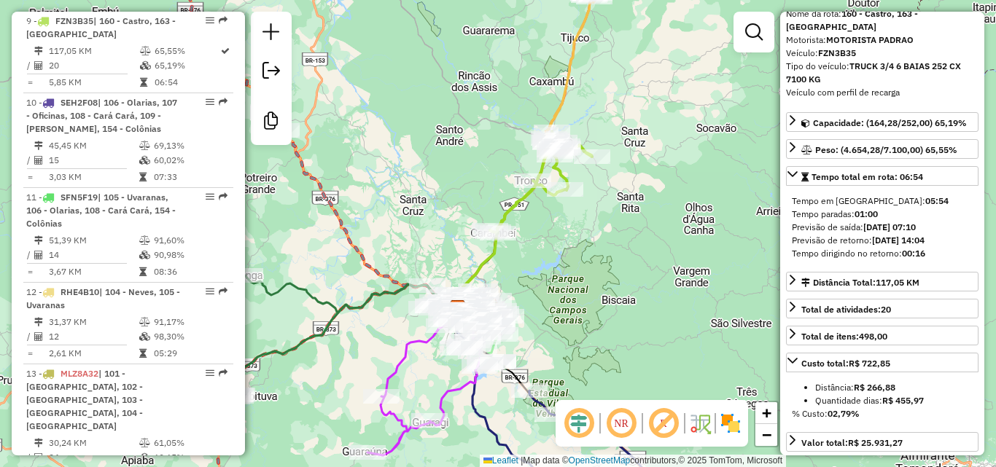
click at [367, 297] on icon at bounding box center [296, 331] width 301 height 133
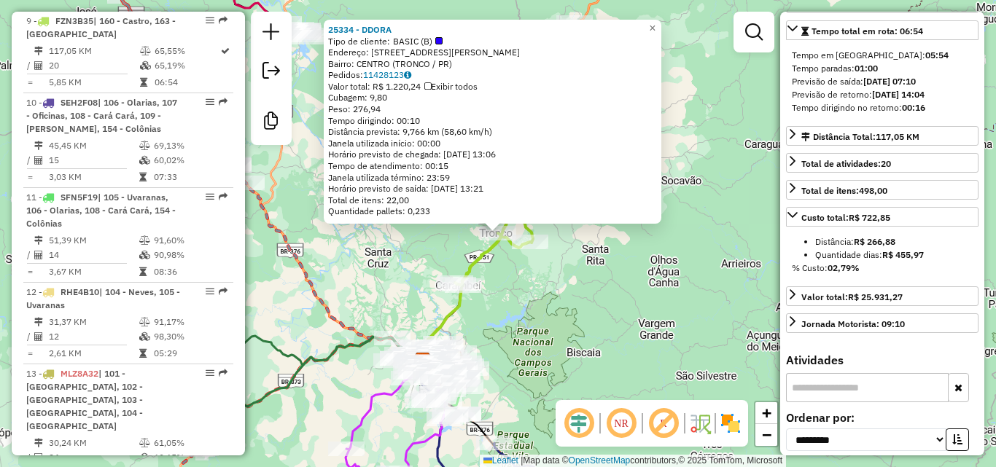
scroll to position [208, 0]
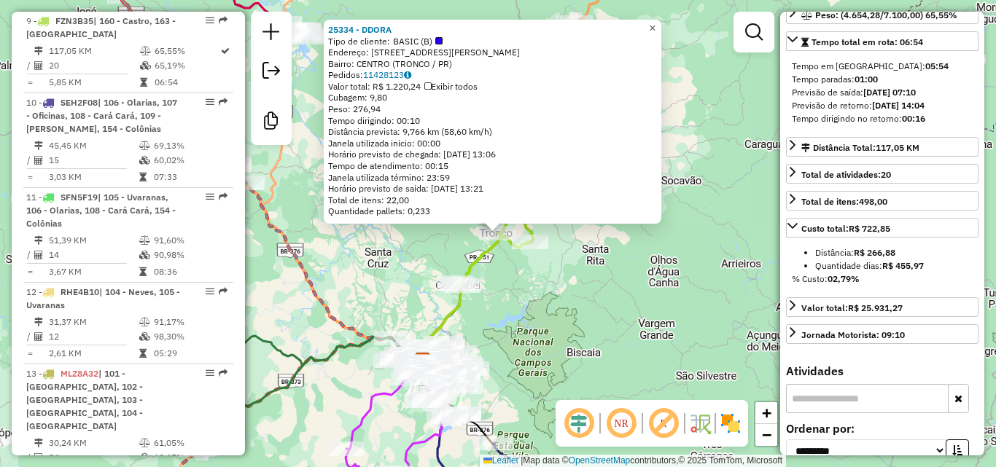
click at [655, 22] on span "×" at bounding box center [652, 28] width 7 height 12
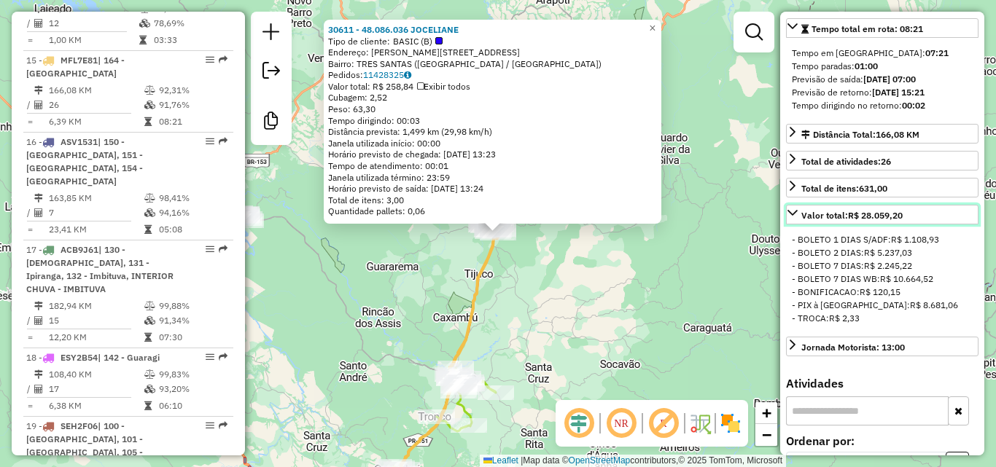
click at [799, 214] on link "Valor total: R$ 28.059,20" at bounding box center [882, 215] width 192 height 20
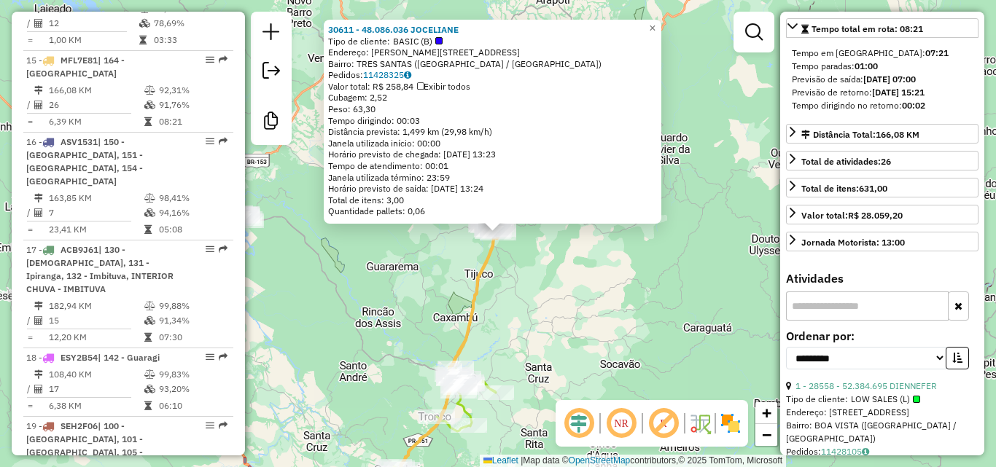
click at [758, 124] on div "30611 - 48.086.036 JOCELIANE Tipo de cliente: BASIC (B) Endereço: R JOAO FUCHES…" at bounding box center [498, 233] width 996 height 467
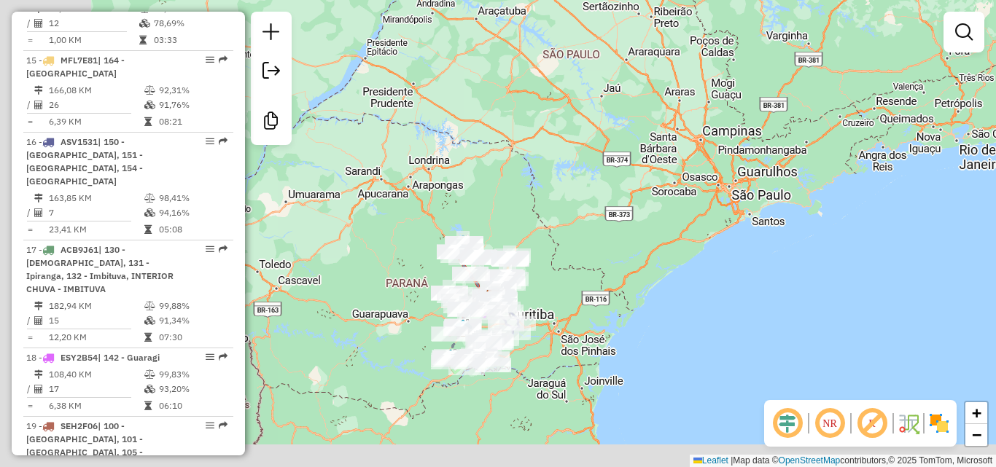
drag, startPoint x: 482, startPoint y: 357, endPoint x: 625, endPoint y: 282, distance: 160.7
click at [625, 282] on div "Janela de atendimento Grade de atendimento Capacidade Transportadoras Veículos …" at bounding box center [498, 233] width 996 height 467
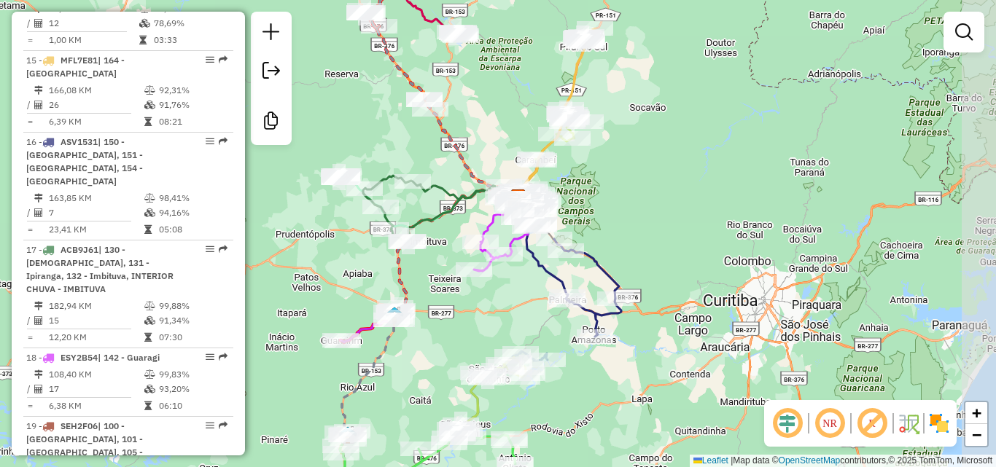
drag, startPoint x: 881, startPoint y: 222, endPoint x: 766, endPoint y: 190, distance: 119.5
click at [766, 190] on div "Janela de atendimento Grade de atendimento Capacidade Transportadoras Veículos …" at bounding box center [498, 233] width 996 height 467
